Goal: Find specific page/section: Find specific page/section

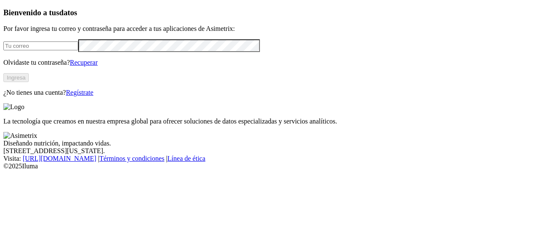
click at [78, 50] on input "email" at bounding box center [40, 45] width 75 height 9
click at [78, 50] on input "jo" at bounding box center [40, 45] width 75 height 9
type input "[PERSON_NAME][EMAIL_ADDRESS][PERSON_NAME][DOMAIN_NAME]"
click at [29, 82] on button "Ingresa" at bounding box center [15, 77] width 25 height 9
